Goal: Task Accomplishment & Management: Manage account settings

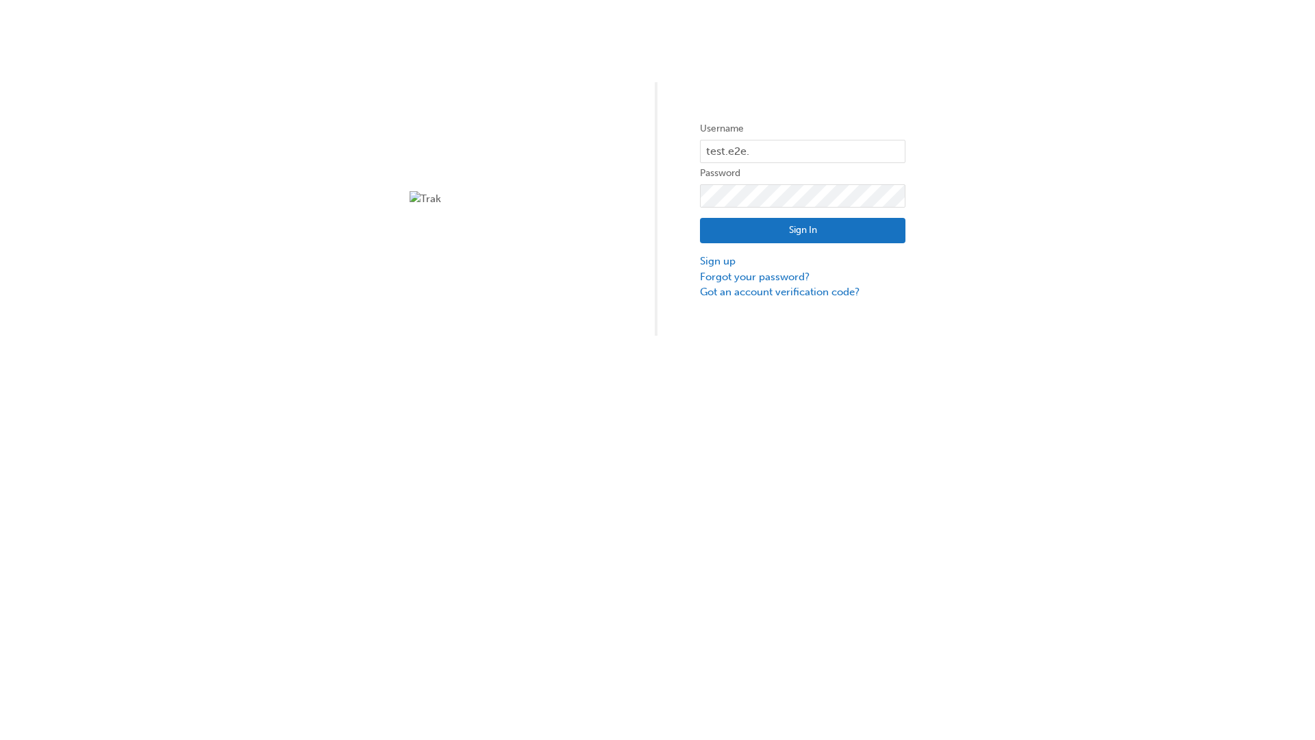
type input "test.e2e.user31"
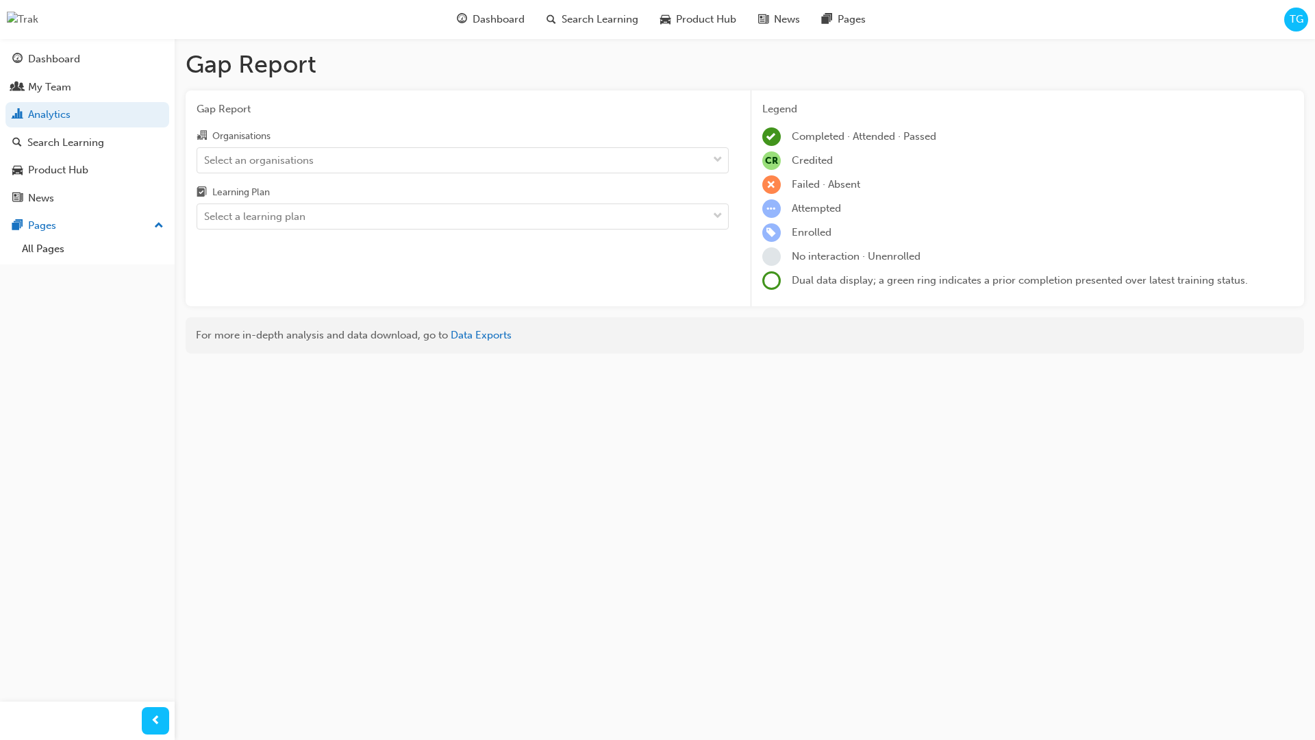
click at [205, 160] on input "Organisations Select an organisations" at bounding box center [204, 159] width 1 height 12
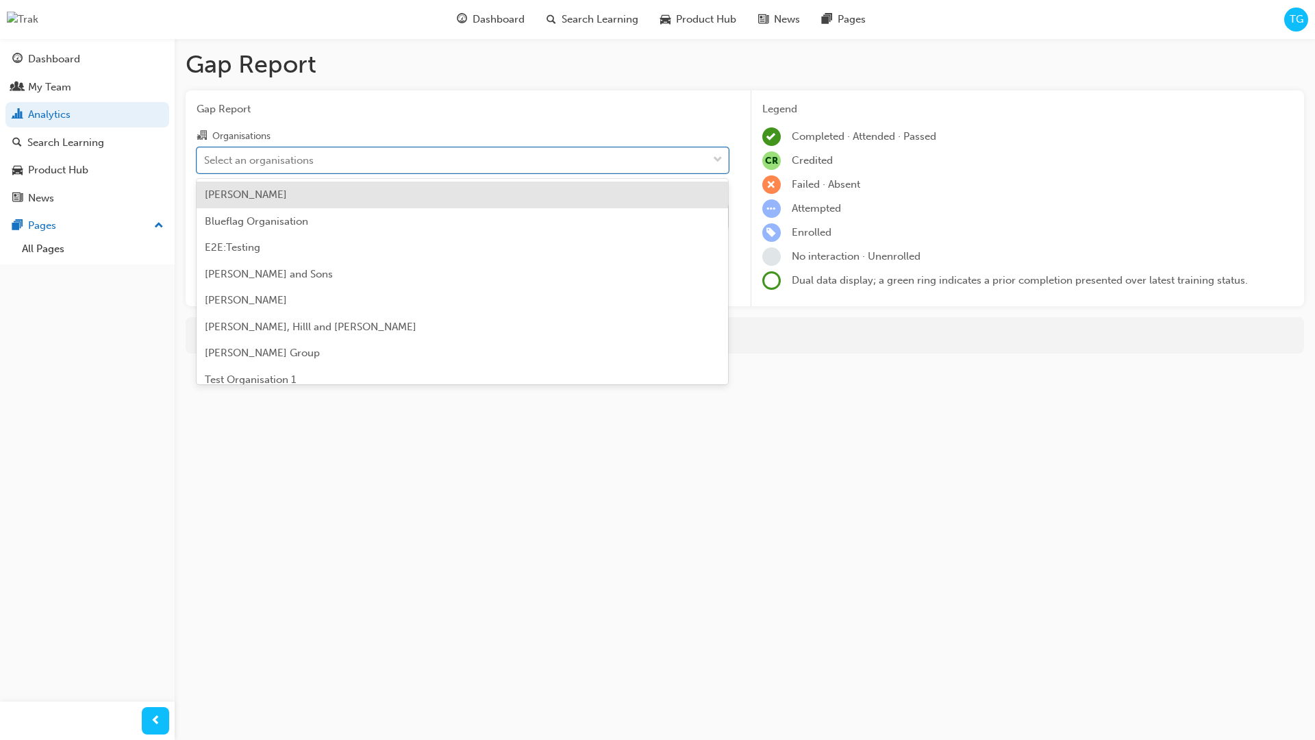
click at [205, 217] on input "Learning Plan Select a learning plan" at bounding box center [204, 216] width 1 height 12
